Goal: Find specific page/section: Find specific page/section

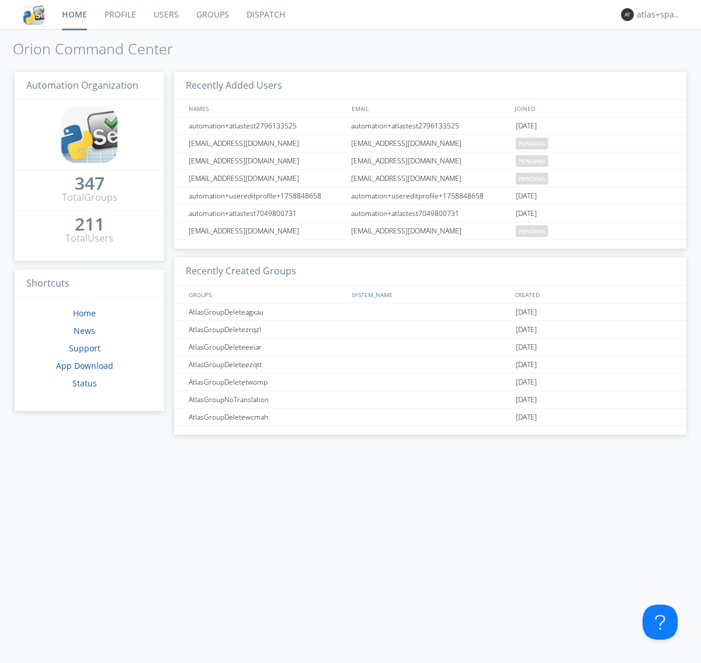
click at [264, 15] on link "Dispatch" at bounding box center [266, 14] width 56 height 29
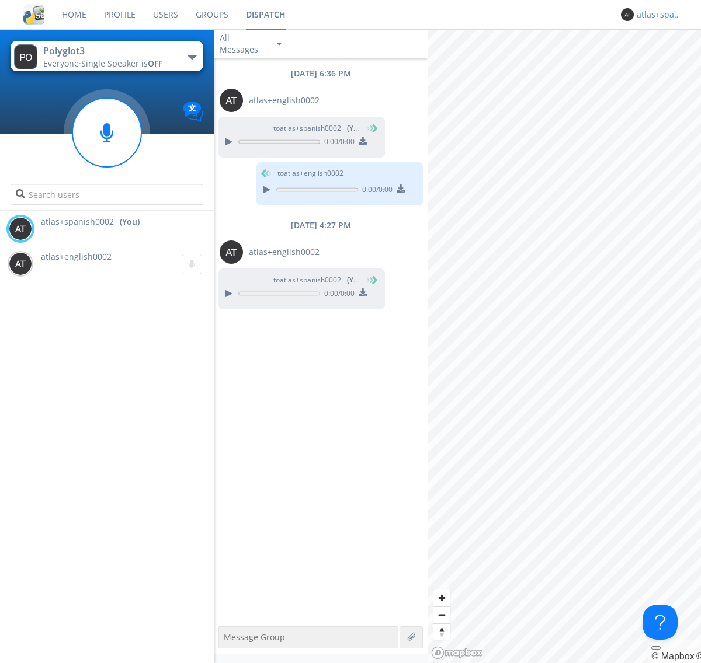
click at [655, 15] on div "atlas+spanish0002" at bounding box center [658, 15] width 44 height 12
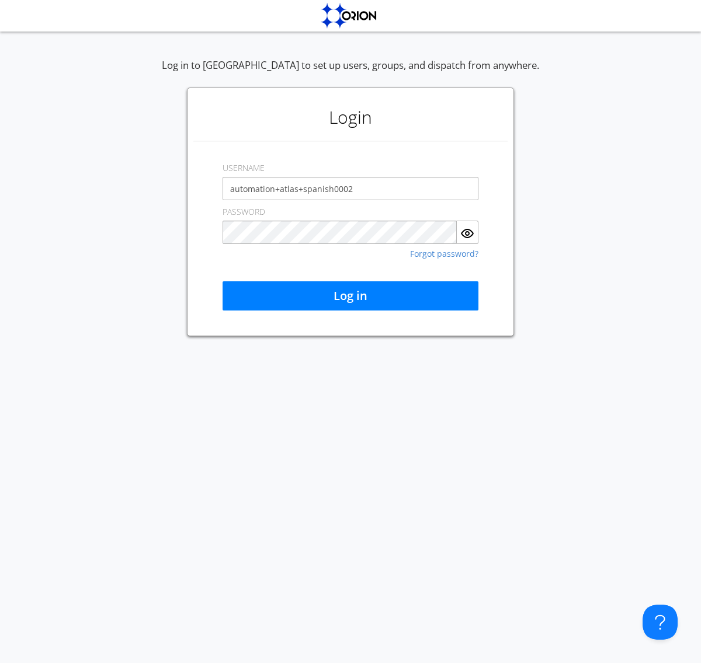
type input "automation+atlas+spanish0002"
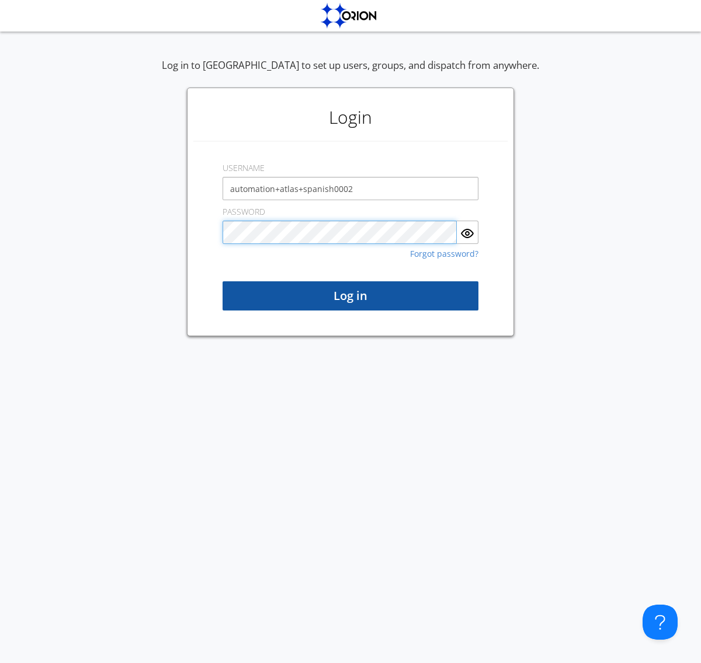
click at [350, 296] on button "Log in" at bounding box center [350, 295] width 256 height 29
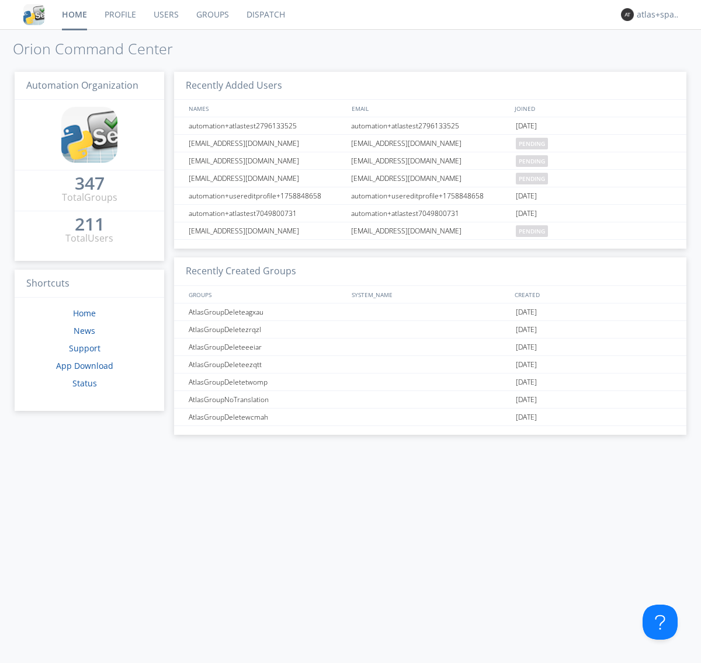
click at [264, 15] on link "Dispatch" at bounding box center [266, 14] width 56 height 29
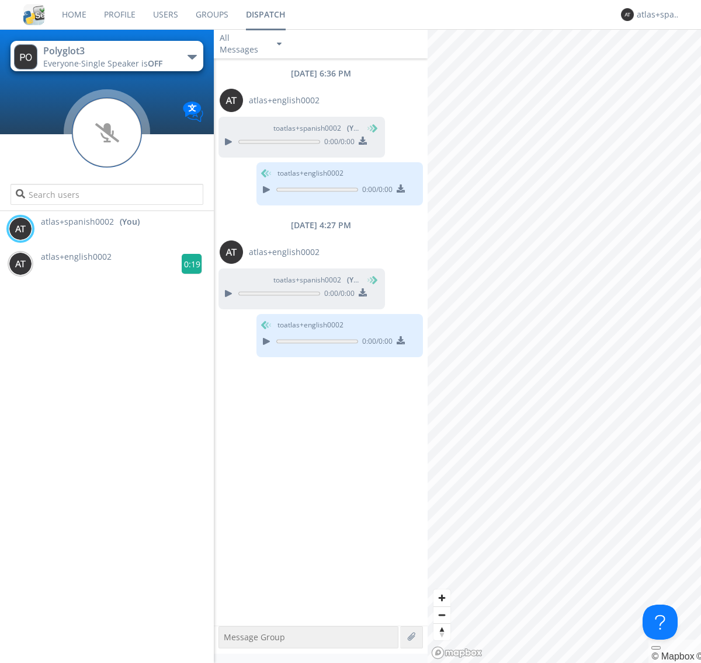
click at [187, 264] on g at bounding box center [192, 264] width 20 height 20
